Goal: Find specific page/section: Find specific page/section

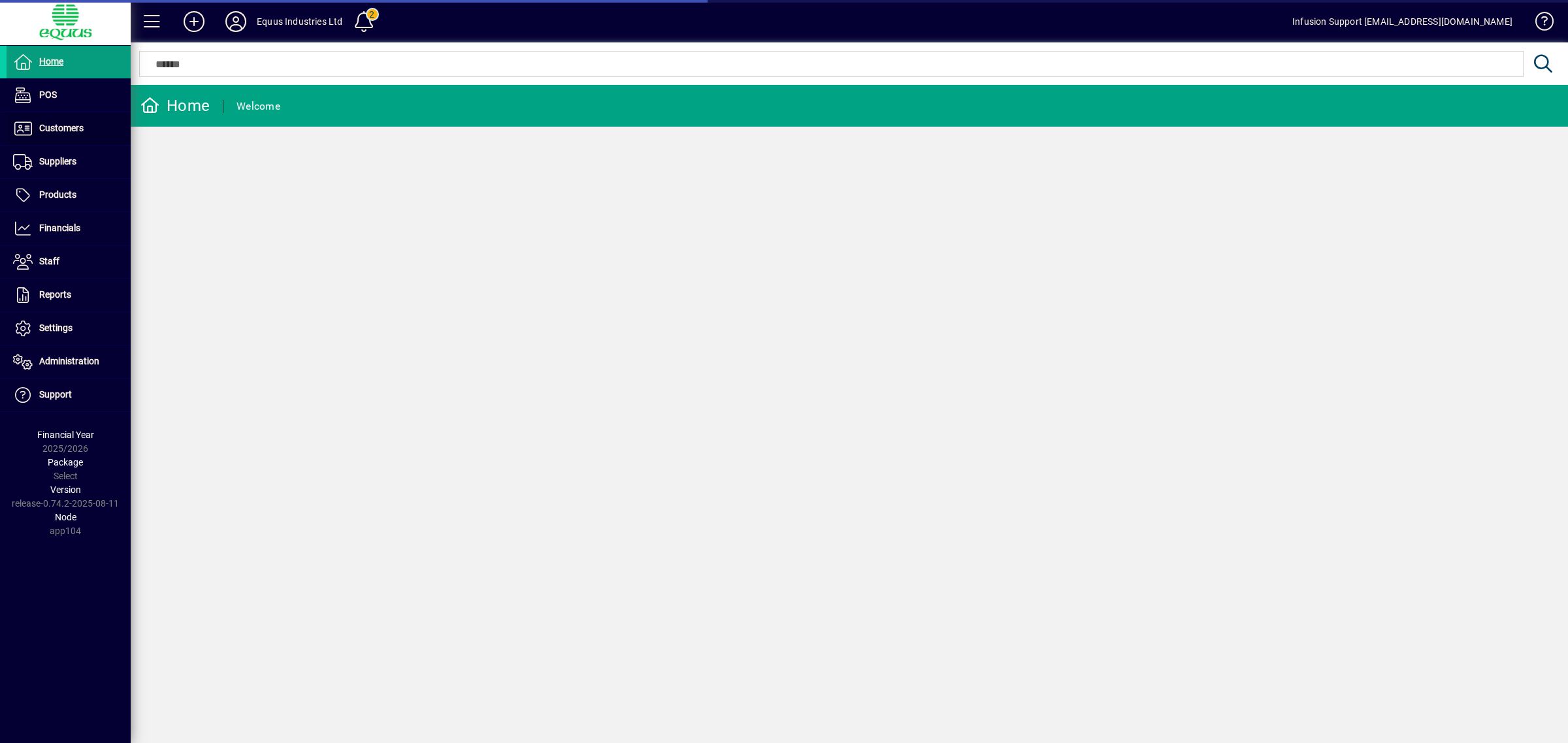
click at [77, 136] on span "Customers" at bounding box center [45, 129] width 77 height 16
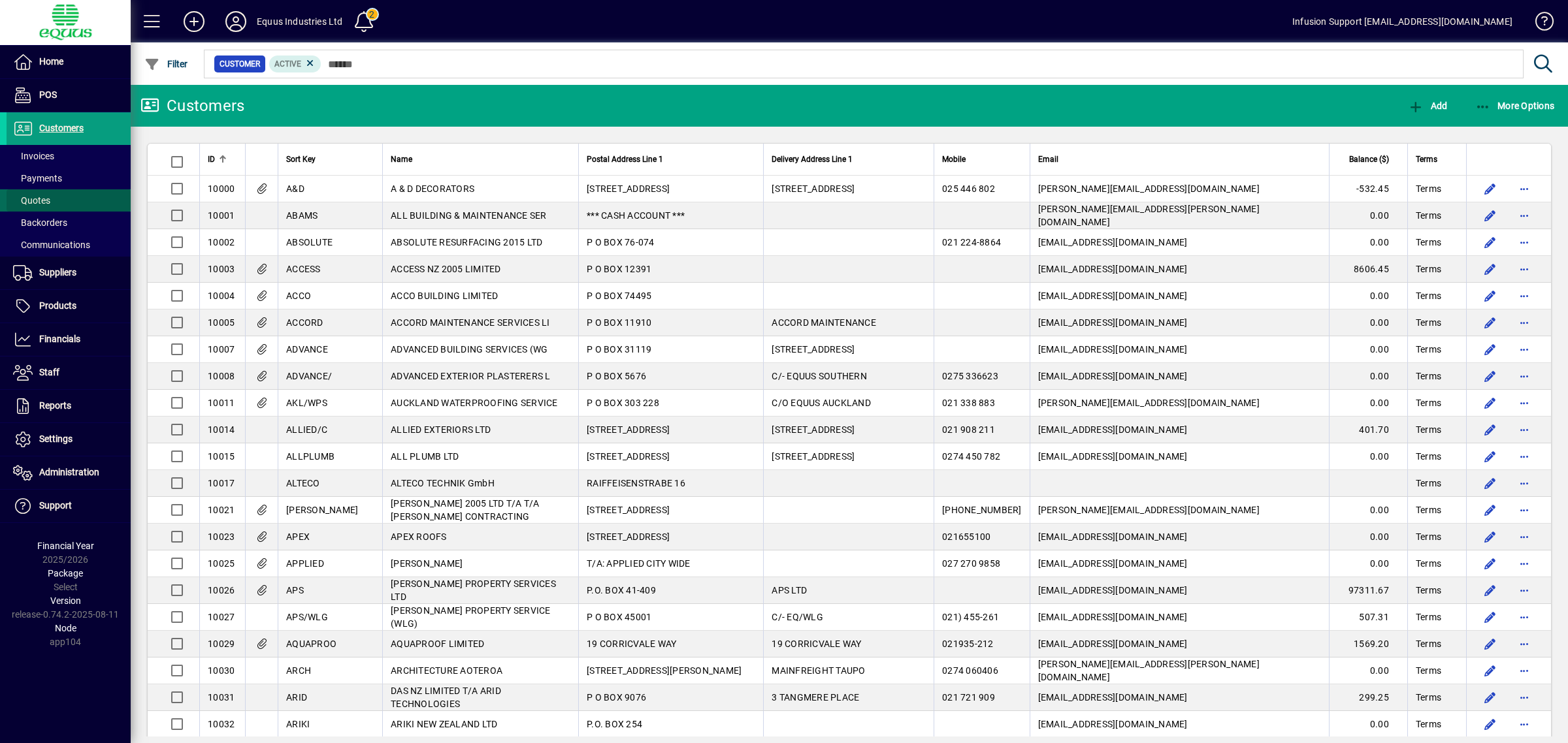
click at [43, 194] on span "Quotes" at bounding box center [28, 201] width 44 height 14
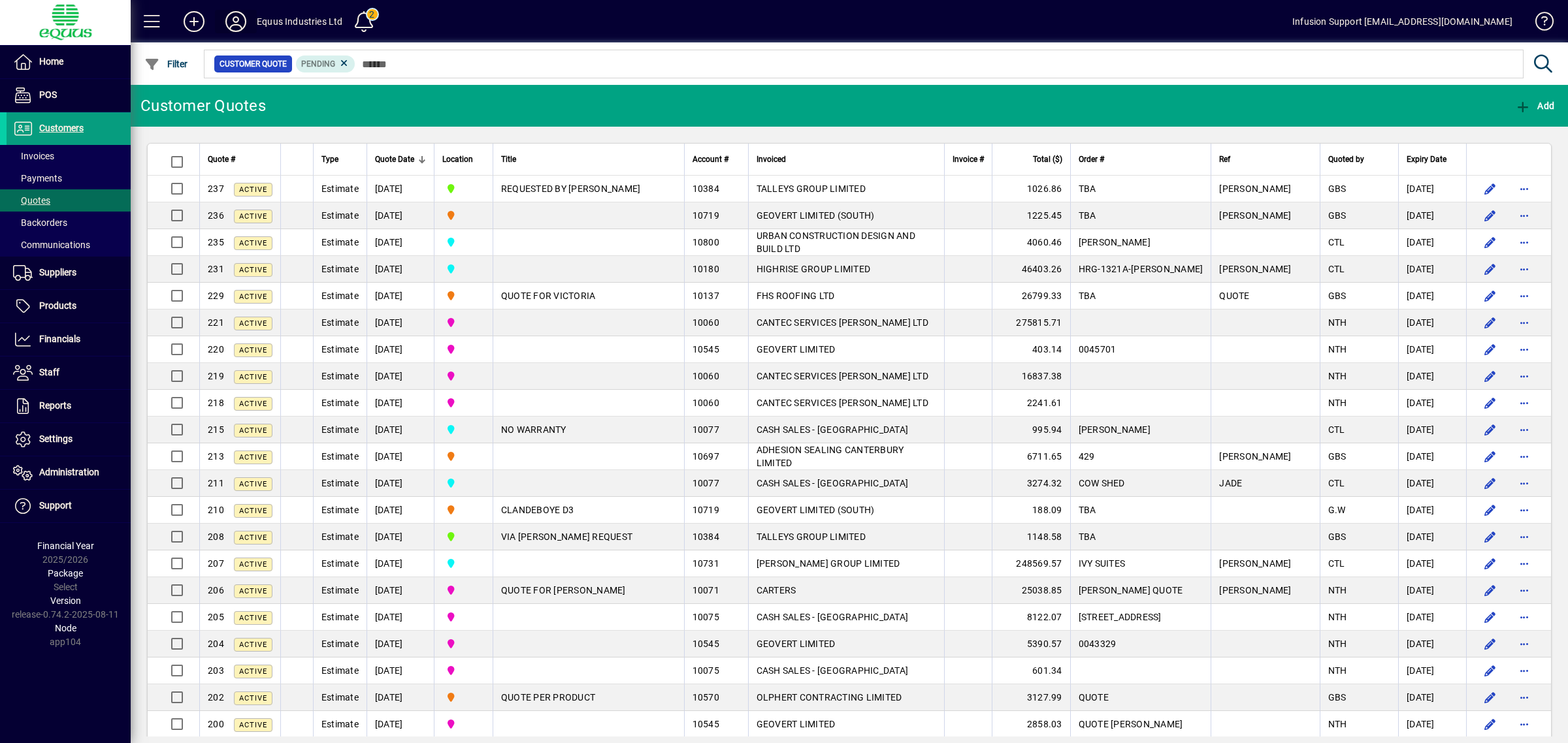
click at [232, 23] on icon at bounding box center [235, 21] width 26 height 21
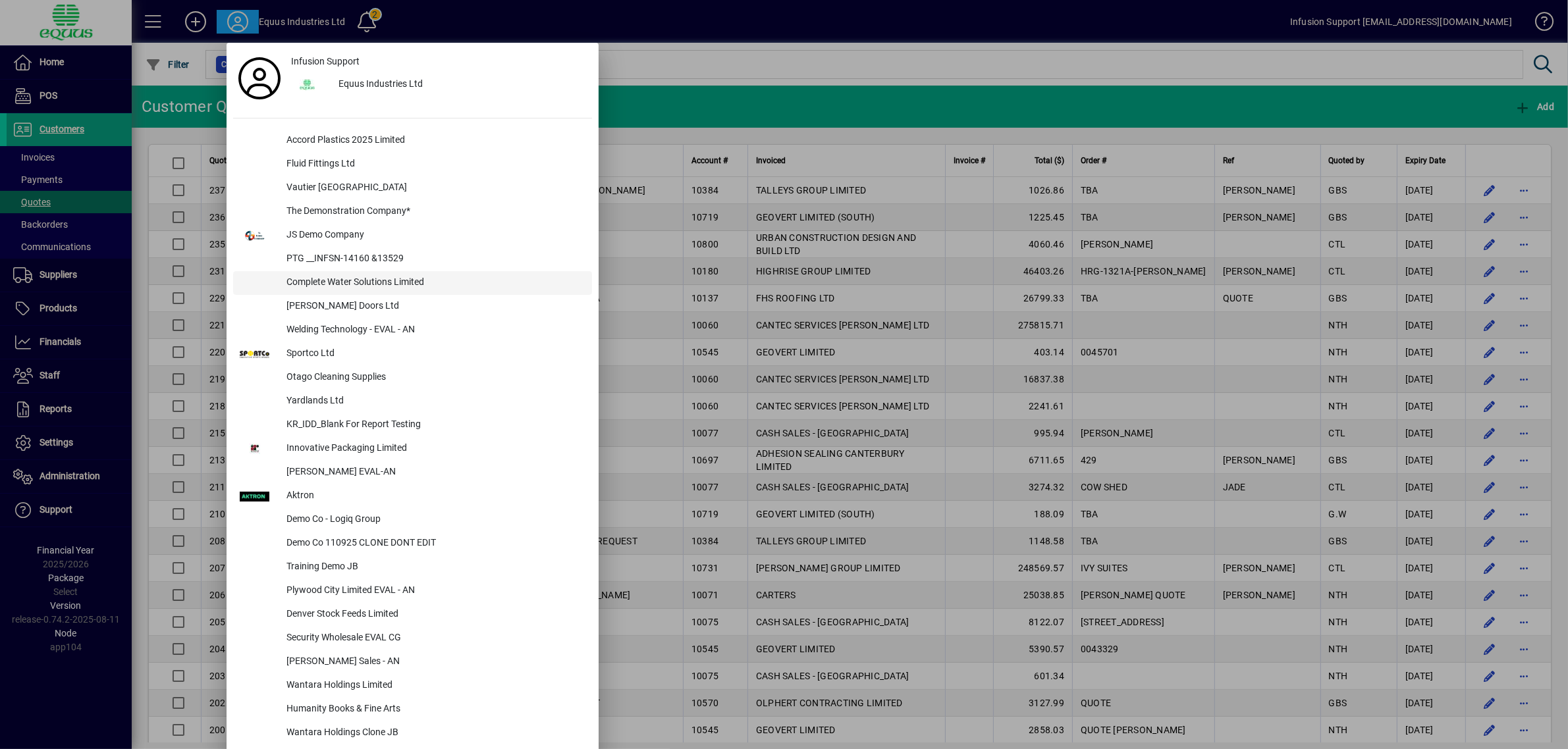
click at [318, 283] on div "Complete Water Solutions Limited" at bounding box center [434, 283] width 316 height 23
